Goal: Navigation & Orientation: Understand site structure

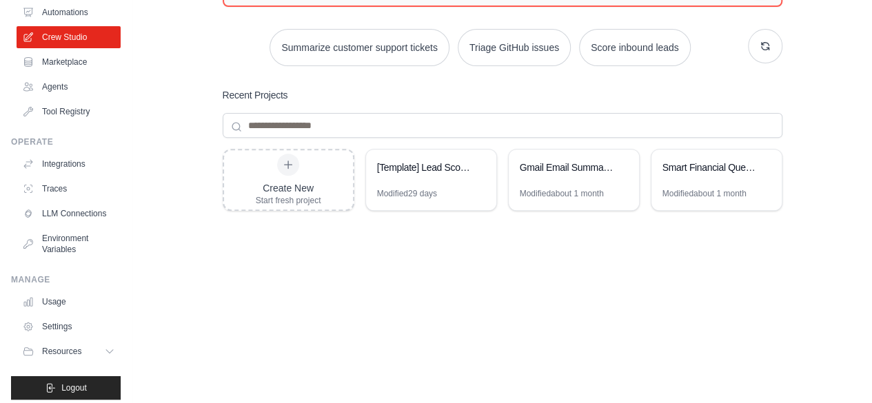
scroll to position [91, 0]
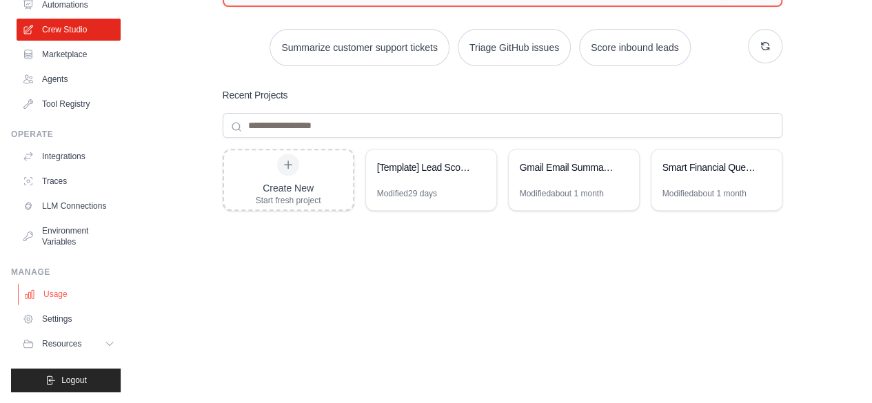
click at [65, 295] on link "Usage" at bounding box center [70, 294] width 104 height 22
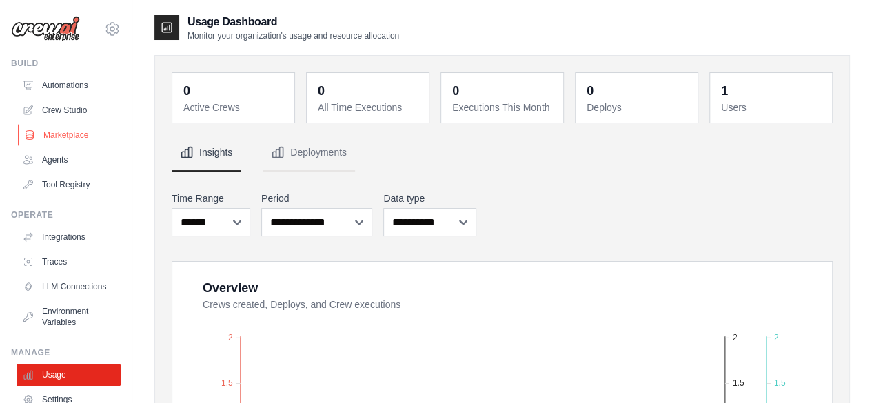
click at [81, 126] on link "Marketplace" at bounding box center [70, 135] width 104 height 22
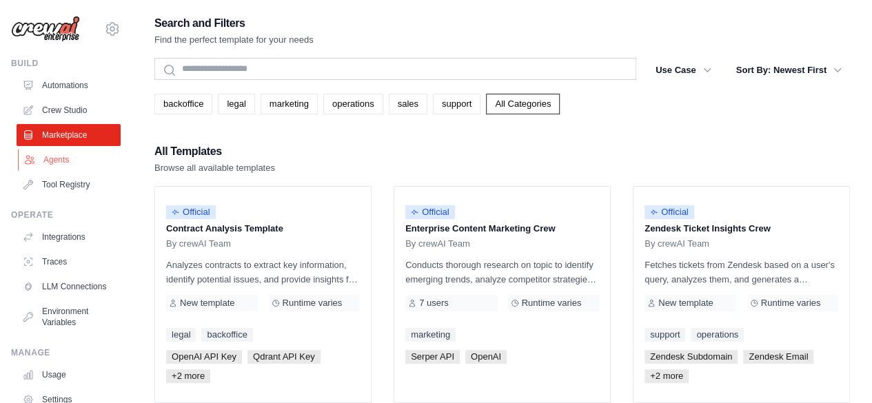
click at [59, 167] on link "Agents" at bounding box center [70, 160] width 104 height 22
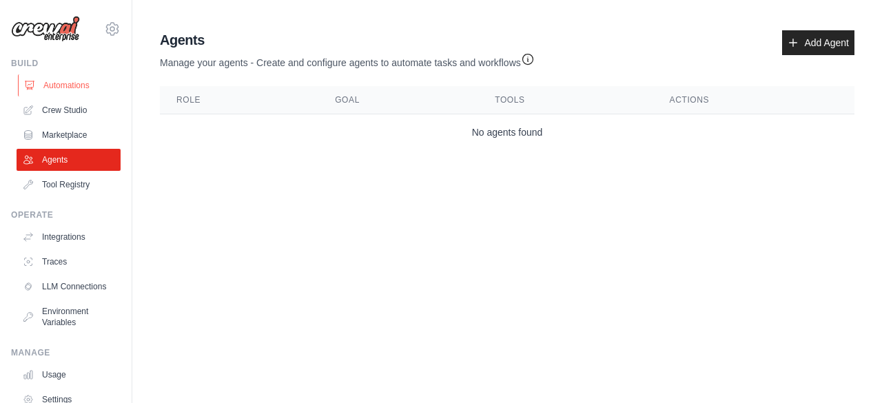
click at [71, 83] on link "Automations" at bounding box center [70, 85] width 104 height 22
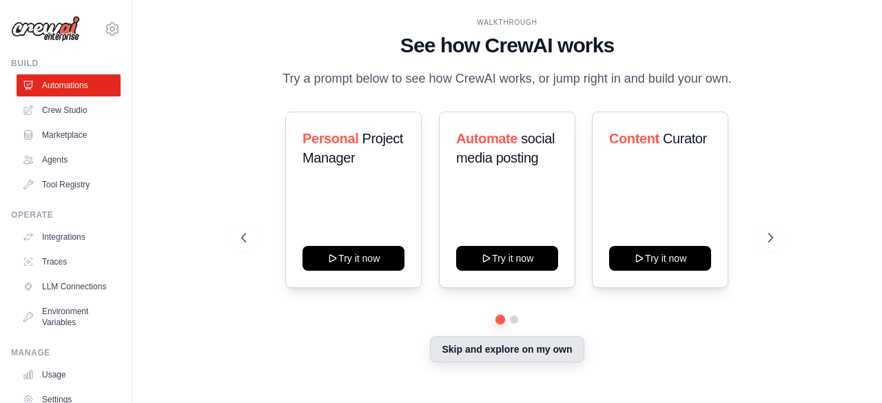
click at [481, 363] on button "Skip and explore on my own" at bounding box center [507, 349] width 154 height 26
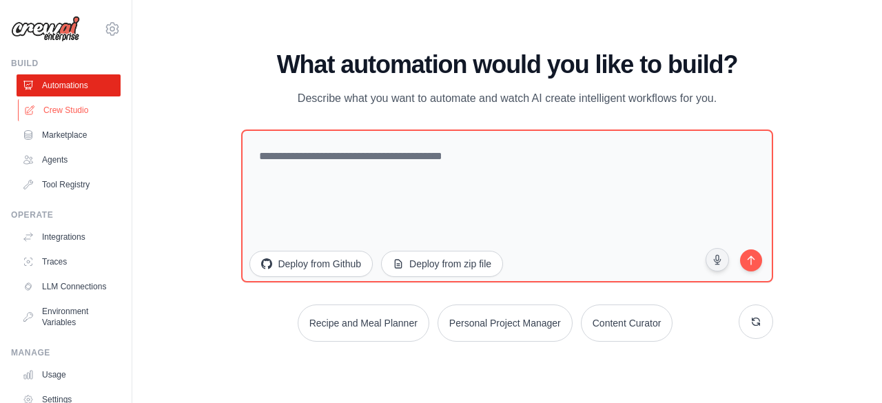
click at [72, 105] on link "Crew Studio" at bounding box center [70, 110] width 104 height 22
